Goal: Information Seeking & Learning: Learn about a topic

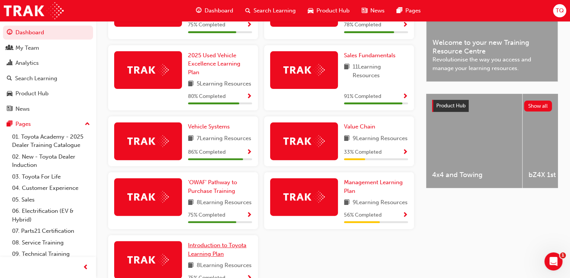
scroll to position [264, 0]
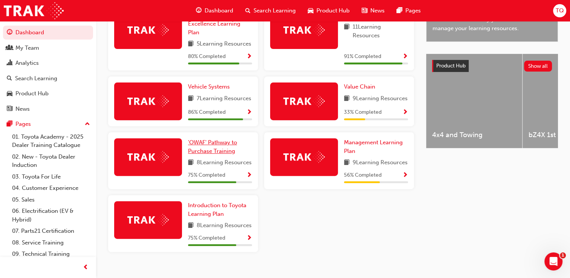
drag, startPoint x: 207, startPoint y: 163, endPoint x: 206, endPoint y: 166, distance: 3.8
click at [207, 154] on span "'OWAF' Pathway to Purchase Training" at bounding box center [212, 146] width 49 height 15
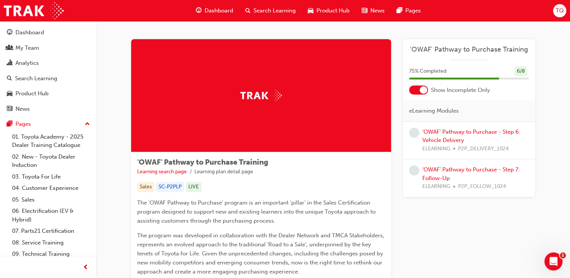
click at [446, 135] on div "'OWAF' Pathway to Purchase - Step 6: Vehicle Delivery ELEARNING P2P_DELIVERY_10…" at bounding box center [475, 141] width 107 height 26
click at [450, 139] on link "'OWAF' Pathway to Purchase - Step 6: Vehicle Delivery" at bounding box center [471, 135] width 98 height 15
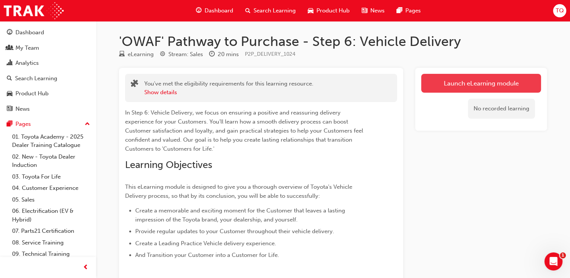
click at [473, 81] on link "Launch eLearning module" at bounding box center [481, 83] width 120 height 19
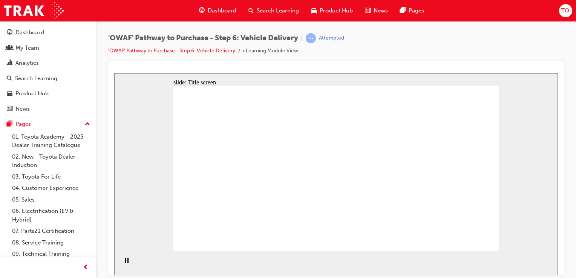
click at [514, 40] on div "'OWAF' Pathway to Purchase - Step 6: Vehicle Delivery | Attempted 'OWAF' Pathwa…" at bounding box center [335, 47] width 455 height 28
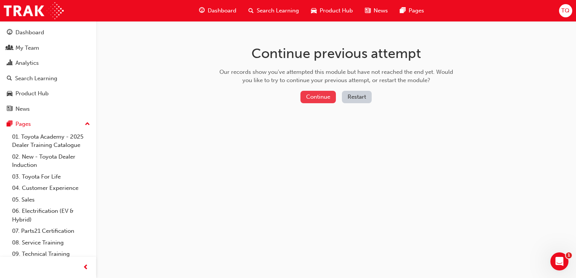
click at [324, 96] on button "Continue" at bounding box center [317, 97] width 35 height 12
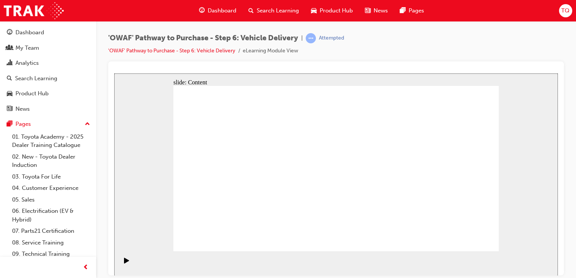
drag, startPoint x: 463, startPoint y: 234, endPoint x: 466, endPoint y: 241, distance: 7.5
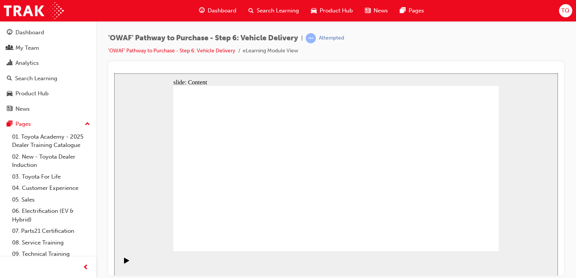
click at [467, 39] on div "'OWAF' Pathway to Purchase - Step 6: Vehicle Delivery | Attempted 'OWAF' Pathwa…" at bounding box center [335, 47] width 455 height 28
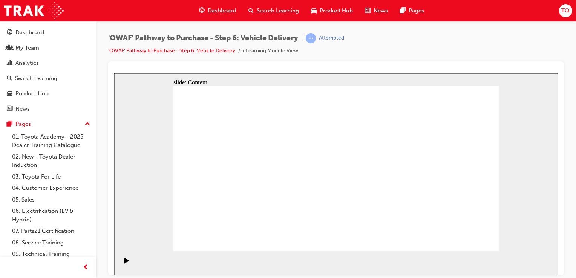
drag, startPoint x: 474, startPoint y: 235, endPoint x: 473, endPoint y: 241, distance: 5.8
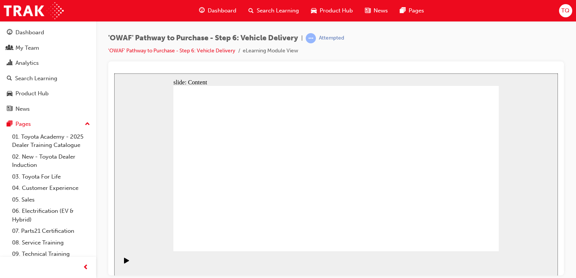
click at [548, 135] on div "slide: Content Rectangle 2 Rectangle Rectangle 6 [PERSON_NAME] family (partner …" at bounding box center [335, 174] width 443 height 202
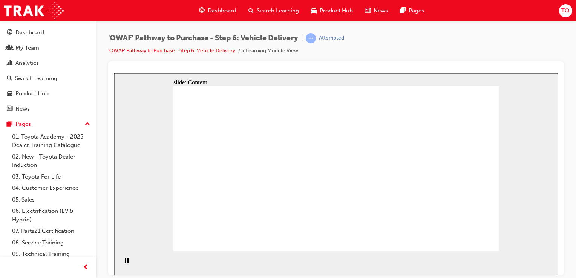
drag, startPoint x: 339, startPoint y: 125, endPoint x: 329, endPoint y: 125, distance: 10.2
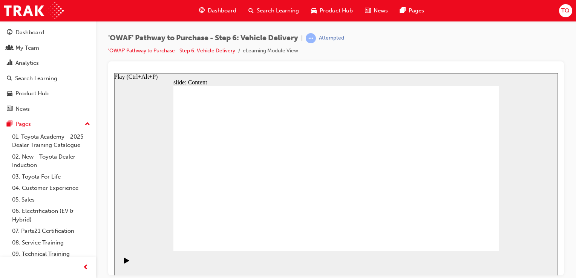
click at [124, 263] on icon "Play (Ctrl+Alt+P)" at bounding box center [126, 260] width 5 height 6
click at [121, 264] on div "Pause (Ctrl+Alt+P)" at bounding box center [126, 263] width 13 height 13
click at [124, 263] on icon "Play (Ctrl+Alt+P)" at bounding box center [126, 260] width 5 height 6
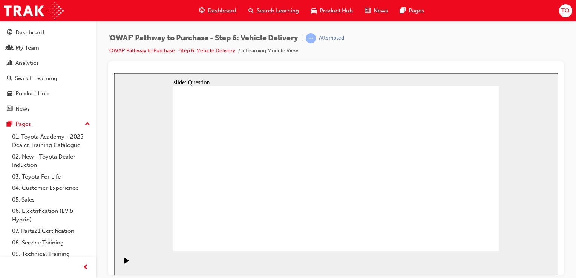
radio input "true"
drag, startPoint x: 286, startPoint y: 208, endPoint x: 291, endPoint y: 155, distance: 53.0
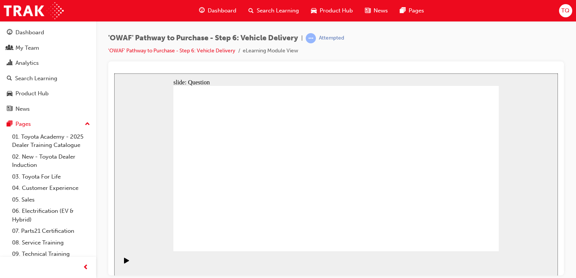
drag, startPoint x: 346, startPoint y: 208, endPoint x: 405, endPoint y: 155, distance: 79.0
drag, startPoint x: 394, startPoint y: 206, endPoint x: 259, endPoint y: 179, distance: 137.6
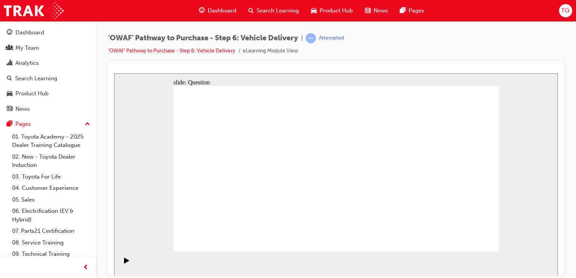
checkbox input "true"
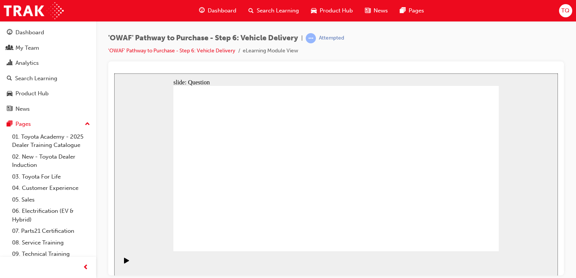
drag, startPoint x: 450, startPoint y: 173, endPoint x: 247, endPoint y: 194, distance: 204.5
drag, startPoint x: 457, startPoint y: 169, endPoint x: 236, endPoint y: 195, distance: 222.6
drag, startPoint x: 450, startPoint y: 167, endPoint x: 348, endPoint y: 181, distance: 103.0
drag, startPoint x: 463, startPoint y: 150, endPoint x: 253, endPoint y: 178, distance: 212.1
drag, startPoint x: 455, startPoint y: 160, endPoint x: 250, endPoint y: 177, distance: 205.6
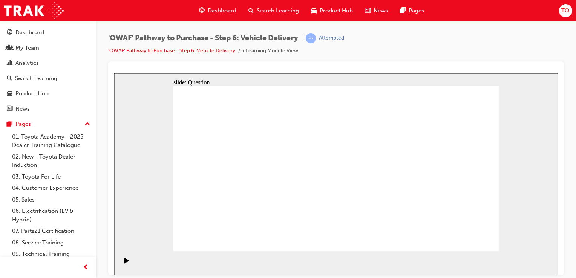
drag, startPoint x: 454, startPoint y: 159, endPoint x: 345, endPoint y: 178, distance: 110.5
drag, startPoint x: 452, startPoint y: 149, endPoint x: 224, endPoint y: 170, distance: 228.5
drag, startPoint x: 390, startPoint y: 173, endPoint x: 262, endPoint y: 184, distance: 128.6
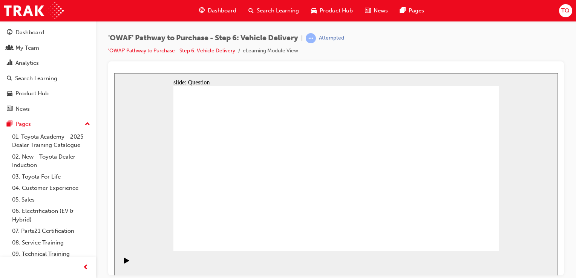
radio input "true"
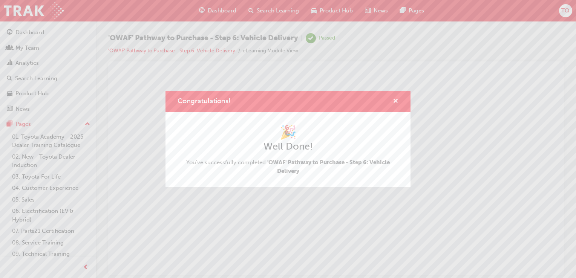
drag, startPoint x: 395, startPoint y: 102, endPoint x: 280, endPoint y: 29, distance: 135.6
click at [395, 102] on span "cross-icon" at bounding box center [395, 101] width 6 height 7
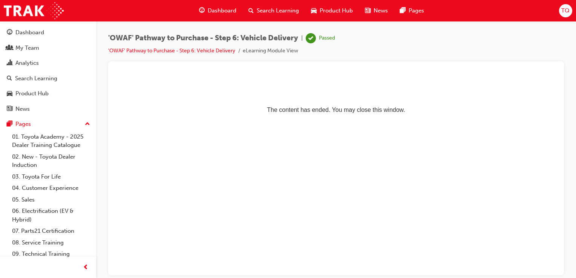
click at [222, 10] on span "Dashboard" at bounding box center [222, 10] width 29 height 9
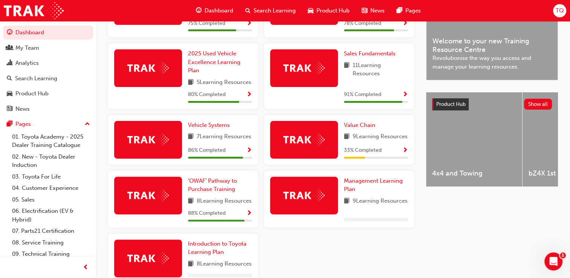
scroll to position [265, 0]
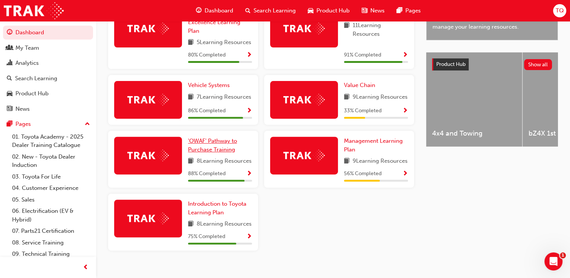
click at [221, 153] on span "'OWAF' Pathway to Purchase Training" at bounding box center [212, 144] width 49 height 15
